Goal: Task Accomplishment & Management: Manage account settings

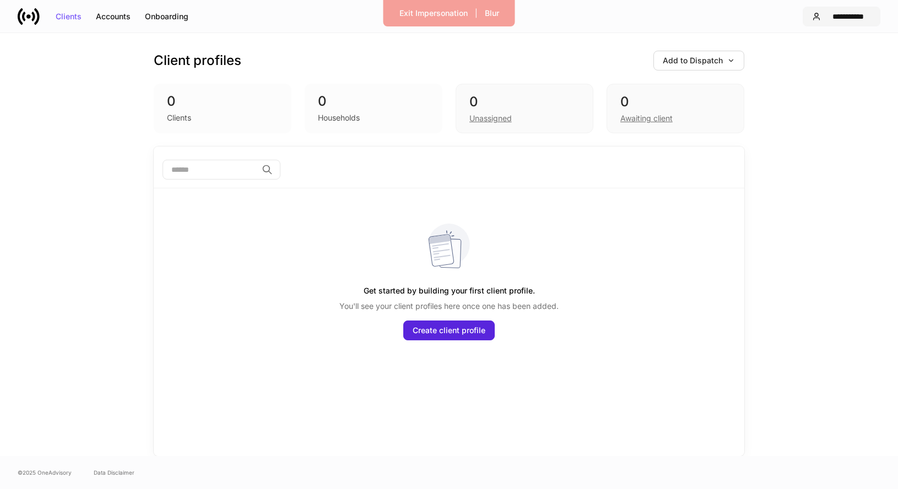
click at [839, 14] on div "**********" at bounding box center [848, 17] width 46 height 8
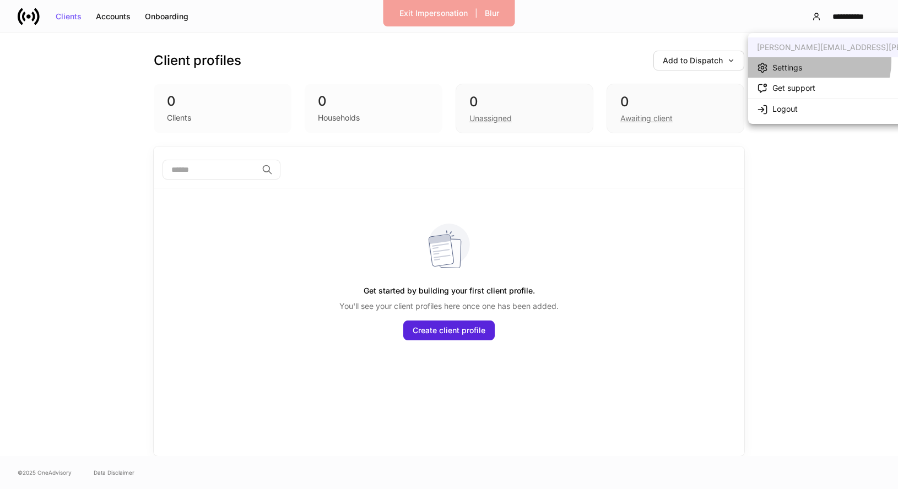
click at [818, 62] on li "Settings" at bounding box center [886, 67] width 277 height 20
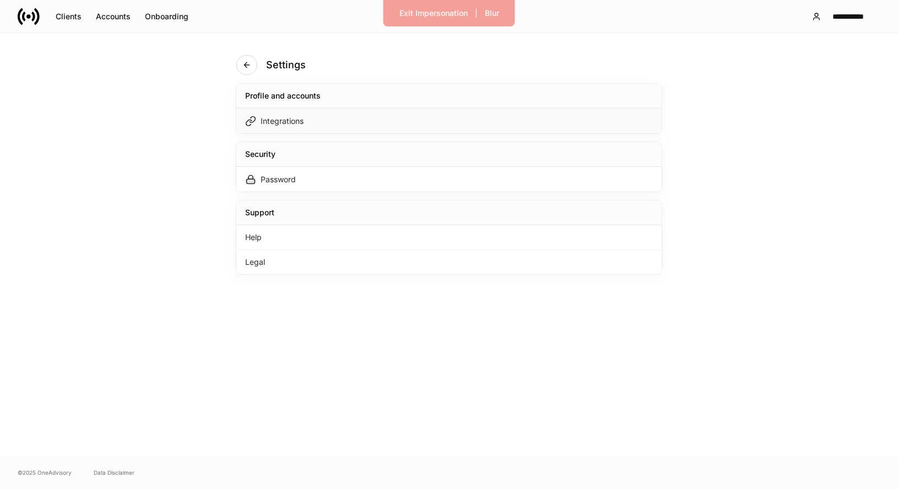
click at [537, 122] on div "Integrations" at bounding box center [448, 121] width 425 height 25
